Goal: Task Accomplishment & Management: Use online tool/utility

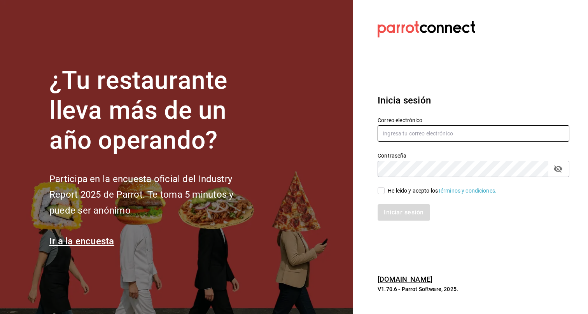
click at [415, 138] on input "text" at bounding box center [473, 133] width 192 height 16
type input "eduardo.robles@grupocosteno.com"
click at [564, 168] on button "passwordField" at bounding box center [557, 168] width 13 height 13
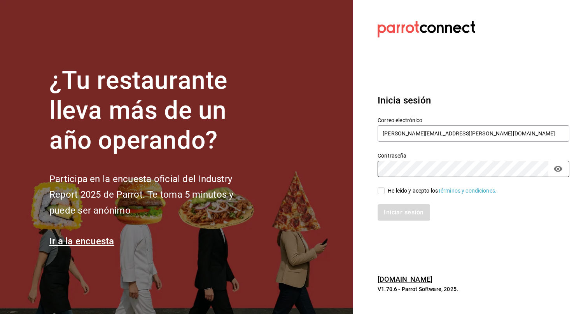
click at [408, 188] on div "He leído y acepto los Términos y condiciones." at bounding box center [441, 191] width 109 height 8
click at [384, 188] on input "He leído y acepto los Términos y condiciones." at bounding box center [380, 190] width 7 height 7
checkbox input "true"
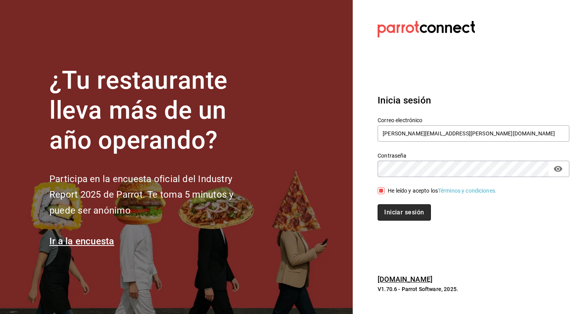
click at [393, 209] on button "Iniciar sesión" at bounding box center [403, 212] width 53 height 16
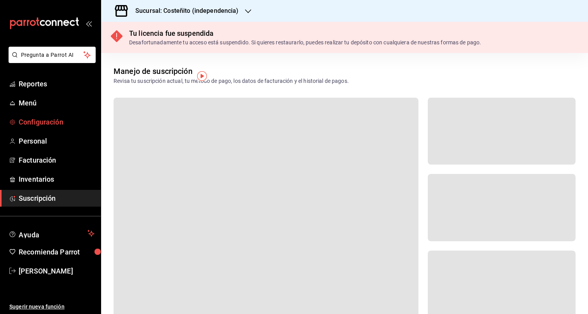
click at [44, 123] on span "Configuración" at bounding box center [57, 122] width 76 height 10
click at [233, 9] on h3 "Sucursal: Costeñito (independencia)" at bounding box center [184, 10] width 110 height 9
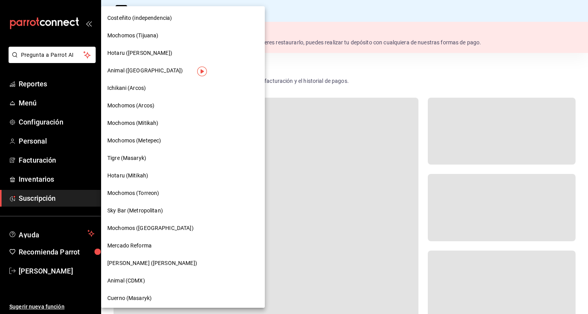
click at [145, 160] on span "Tigre (Masaryk)" at bounding box center [126, 158] width 39 height 8
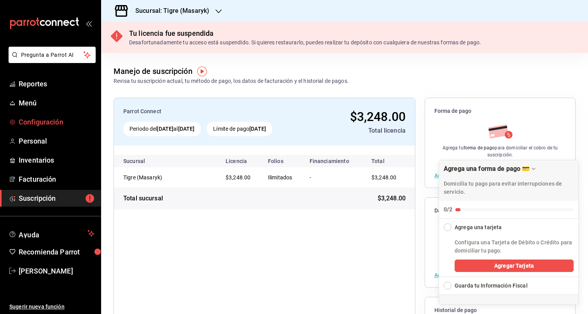
click at [34, 121] on span "Configuración" at bounding box center [57, 122] width 76 height 10
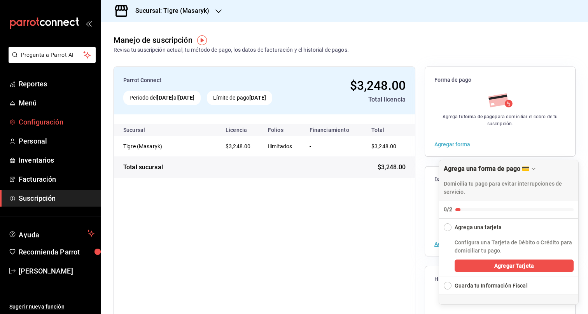
click at [29, 119] on span "Configuración" at bounding box center [57, 122] width 76 height 10
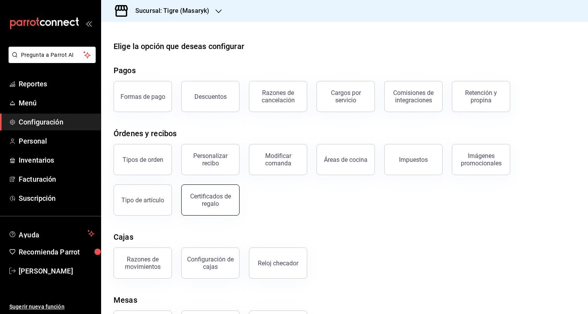
click at [219, 208] on button "Certificados de regalo" at bounding box center [210, 199] width 58 height 31
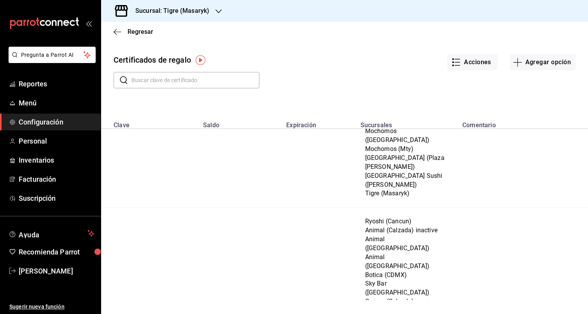
scroll to position [2059, 0]
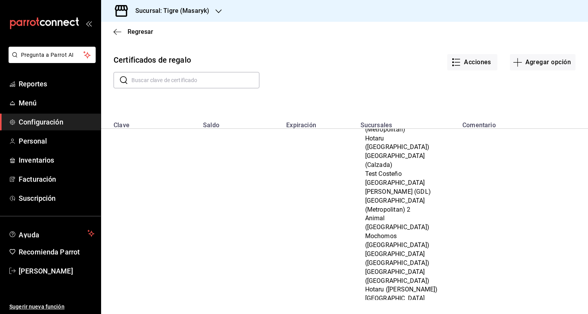
scroll to position [482, 0]
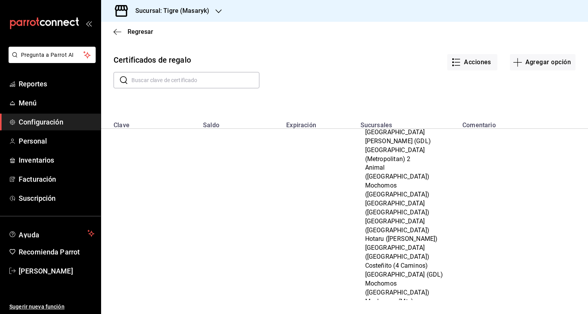
click at [206, 76] on input "text" at bounding box center [195, 80] width 128 height 16
paste input "IN21GC90523"
type input "IN21GC90523"
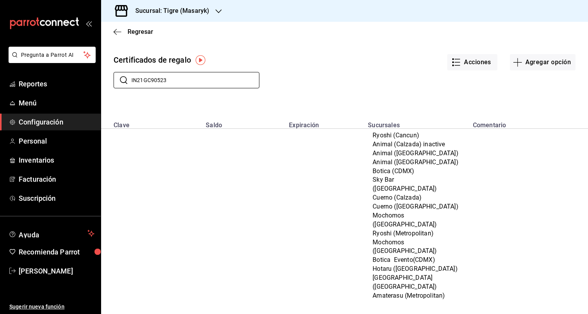
scroll to position [0, 0]
